Goal: Information Seeking & Learning: Learn about a topic

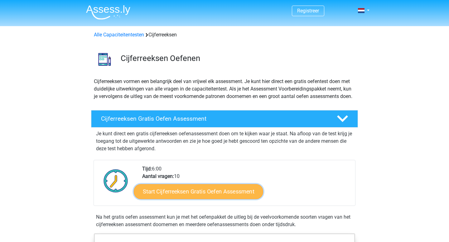
click at [197, 195] on link "Start Cijferreeksen Gratis Oefen Assessment" at bounding box center [198, 191] width 129 height 15
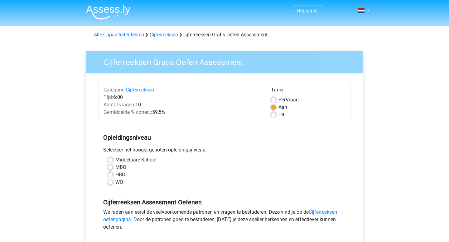
click at [115, 166] on label "MBO" at bounding box center [120, 167] width 11 height 7
click at [109, 166] on input "MBO" at bounding box center [110, 167] width 5 height 6
radio input "true"
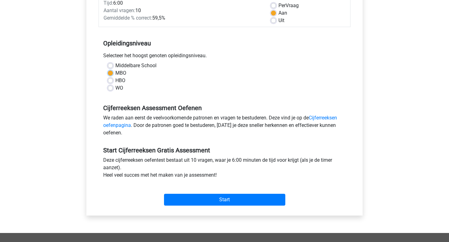
scroll to position [98, 0]
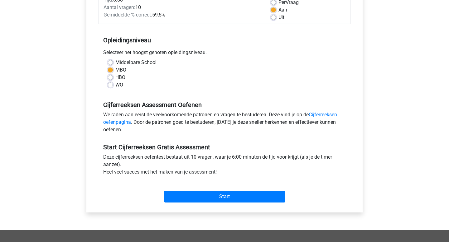
click at [278, 4] on label "Per Vraag" at bounding box center [288, 2] width 20 height 7
click at [275, 4] on input "Per Vraag" at bounding box center [273, 2] width 5 height 6
radio input "true"
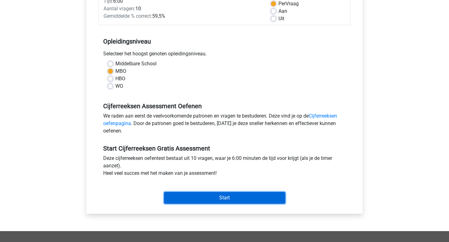
click at [269, 200] on input "Start" at bounding box center [224, 198] width 121 height 12
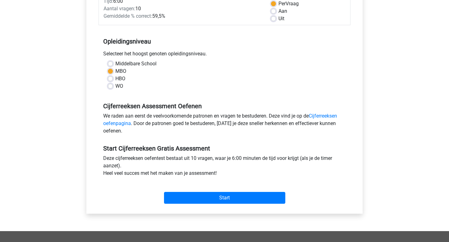
click at [278, 12] on div "Aan" at bounding box center [308, 10] width 74 height 7
click at [278, 13] on label "Aan" at bounding box center [282, 10] width 9 height 7
click at [272, 13] on input "Aan" at bounding box center [273, 10] width 5 height 6
radio input "true"
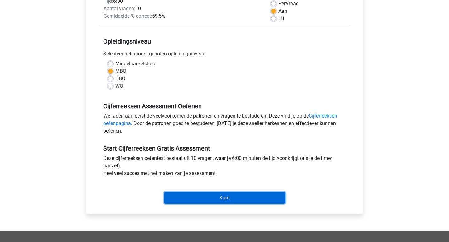
click at [234, 193] on input "Start" at bounding box center [224, 198] width 121 height 12
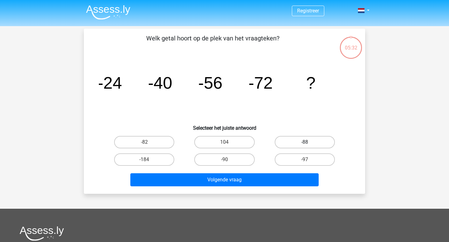
click at [321, 140] on label "-88" at bounding box center [305, 142] width 60 height 12
click at [309, 142] on input "-88" at bounding box center [307, 144] width 4 height 4
radio input "true"
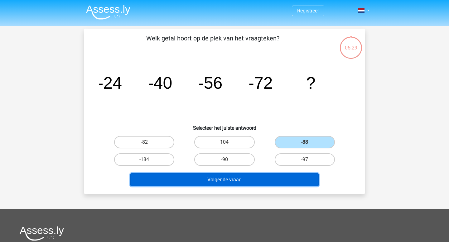
click at [286, 184] on button "Volgende vraag" at bounding box center [224, 180] width 189 height 13
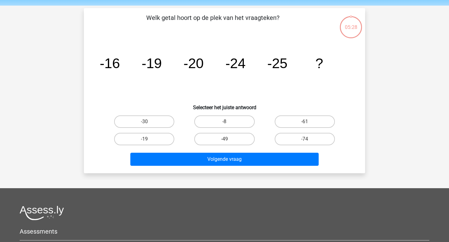
scroll to position [29, 0]
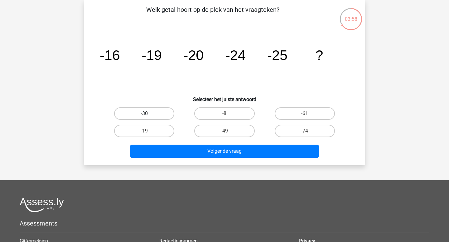
click at [161, 115] on label "-30" at bounding box center [144, 114] width 60 height 12
click at [148, 115] on input "-30" at bounding box center [146, 116] width 4 height 4
radio input "true"
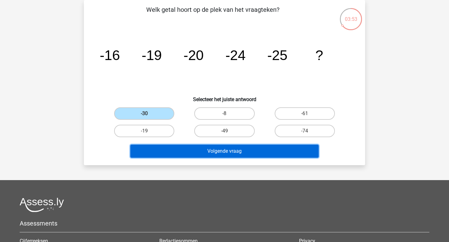
click at [172, 150] on button "Volgende vraag" at bounding box center [224, 151] width 189 height 13
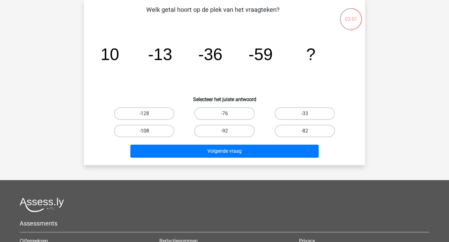
click at [161, 133] on label "-108" at bounding box center [144, 131] width 60 height 12
click at [148, 133] on input "-108" at bounding box center [146, 133] width 4 height 4
radio input "true"
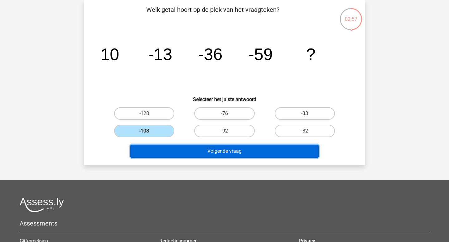
click at [203, 156] on button "Volgende vraag" at bounding box center [224, 151] width 189 height 13
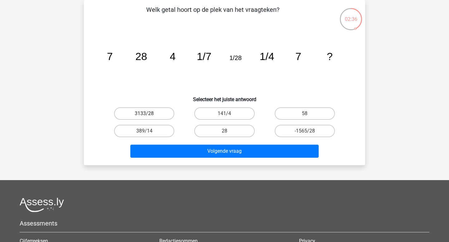
click at [165, 115] on label "3133/28" at bounding box center [144, 114] width 60 height 12
click at [148, 115] on input "3133/28" at bounding box center [146, 116] width 4 height 4
radio input "true"
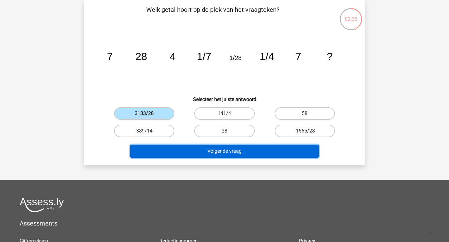
click at [189, 147] on button "Volgende vraag" at bounding box center [224, 151] width 189 height 13
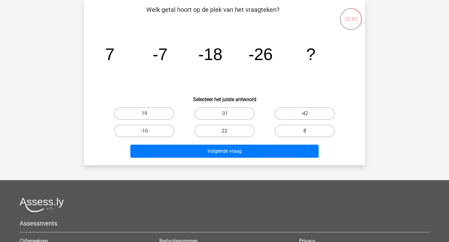
click at [298, 127] on label "8" at bounding box center [305, 131] width 60 height 12
click at [305, 131] on input "8" at bounding box center [307, 133] width 4 height 4
radio input "true"
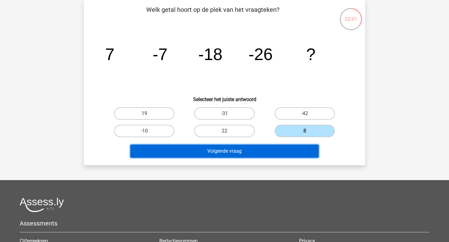
click at [287, 147] on button "Volgende vraag" at bounding box center [224, 151] width 189 height 13
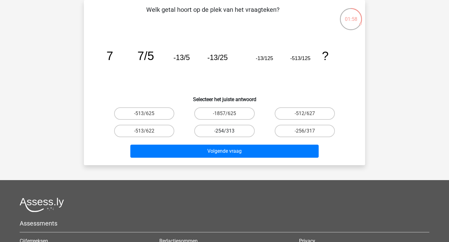
click at [238, 127] on label "-254/313" at bounding box center [224, 131] width 60 height 12
click at [228, 131] on input "-254/313" at bounding box center [226, 133] width 4 height 4
radio input "true"
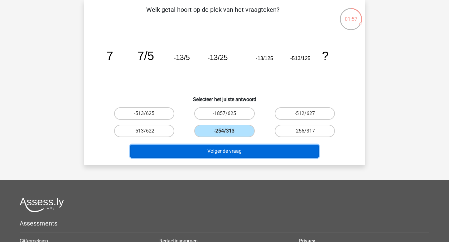
click at [244, 151] on button "Volgende vraag" at bounding box center [224, 151] width 189 height 13
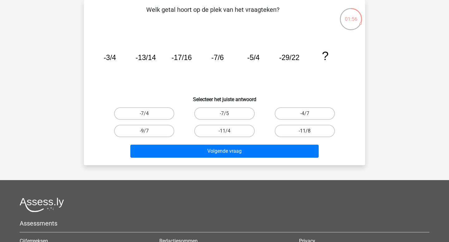
click at [298, 131] on label "-11/8" at bounding box center [305, 131] width 60 height 12
click at [305, 131] on input "-11/8" at bounding box center [307, 133] width 4 height 4
radio input "true"
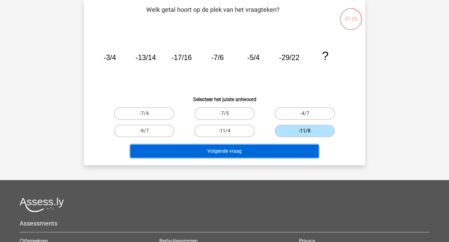
click at [286, 151] on button "Volgende vraag" at bounding box center [224, 151] width 189 height 13
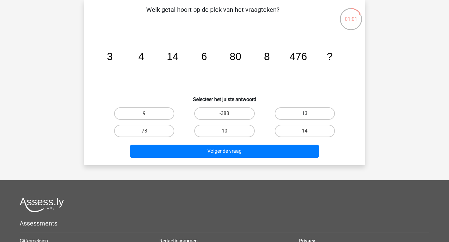
click at [304, 113] on label "13" at bounding box center [305, 114] width 60 height 12
click at [305, 114] on input "13" at bounding box center [307, 116] width 4 height 4
radio input "true"
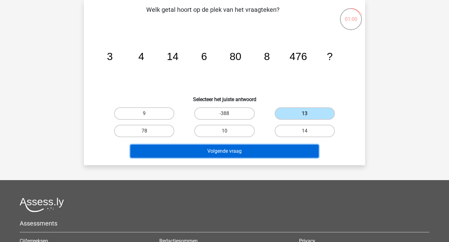
click at [291, 152] on button "Volgende vraag" at bounding box center [224, 151] width 189 height 13
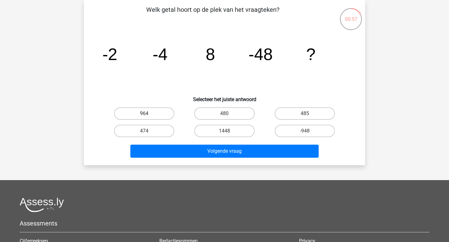
click at [166, 112] on label "964" at bounding box center [144, 114] width 60 height 12
click at [148, 114] on input "964" at bounding box center [146, 116] width 4 height 4
radio input "true"
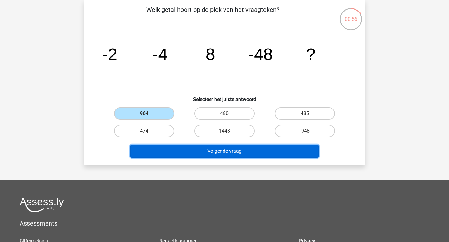
click at [183, 154] on button "Volgende vraag" at bounding box center [224, 151] width 189 height 13
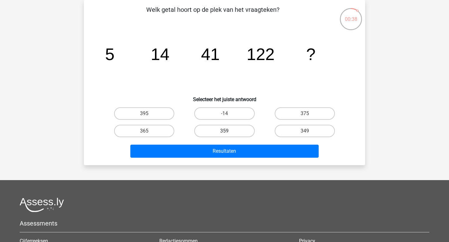
click at [230, 132] on label "359" at bounding box center [224, 131] width 60 height 12
click at [228, 132] on input "359" at bounding box center [226, 133] width 4 height 4
radio input "true"
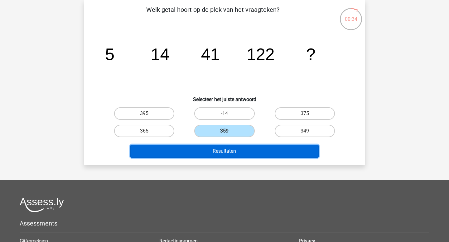
click at [286, 152] on button "Resultaten" at bounding box center [224, 151] width 189 height 13
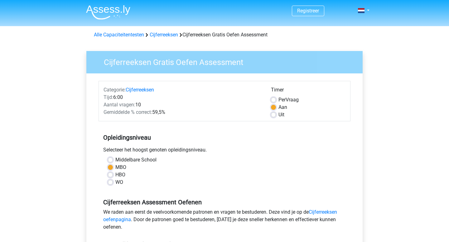
scroll to position [96, 0]
